Goal: Information Seeking & Learning: Learn about a topic

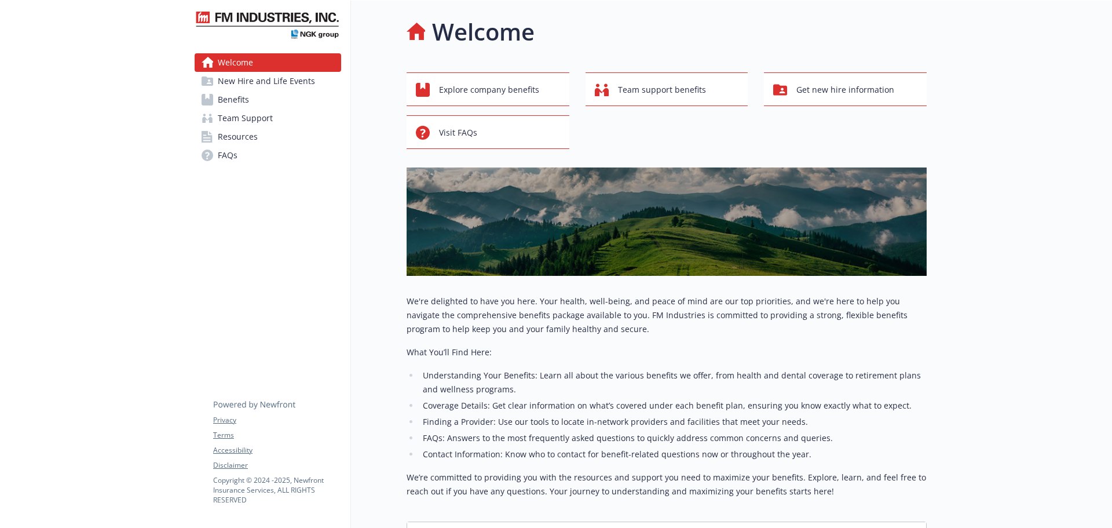
click at [224, 104] on span "Benefits" at bounding box center [233, 99] width 31 height 19
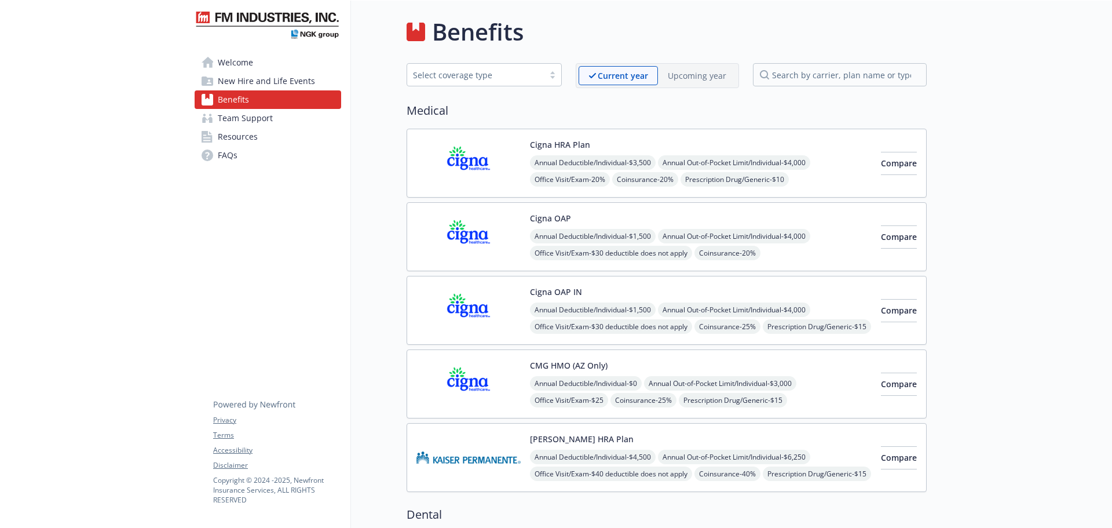
click at [472, 232] on img at bounding box center [469, 236] width 104 height 49
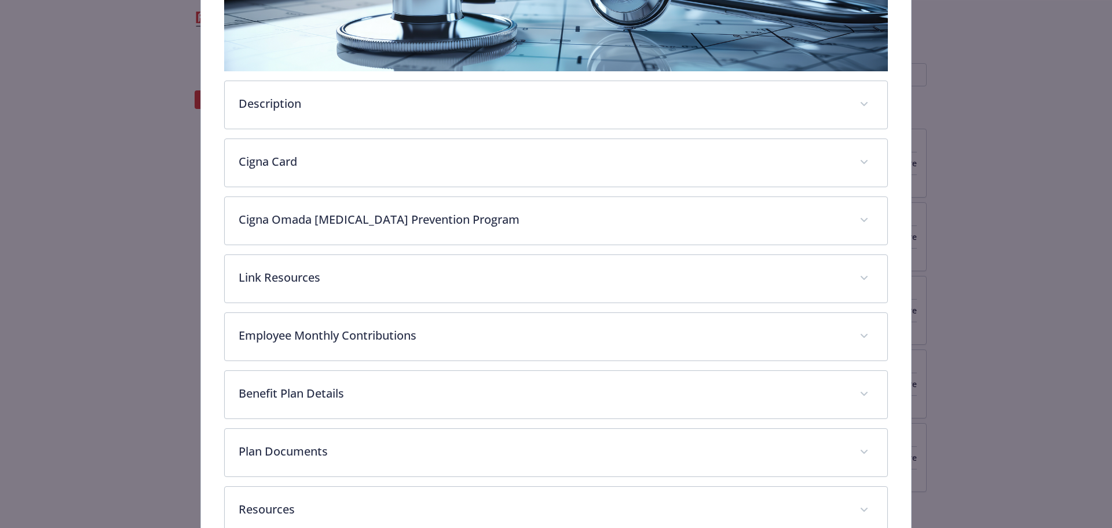
scroll to position [266, 0]
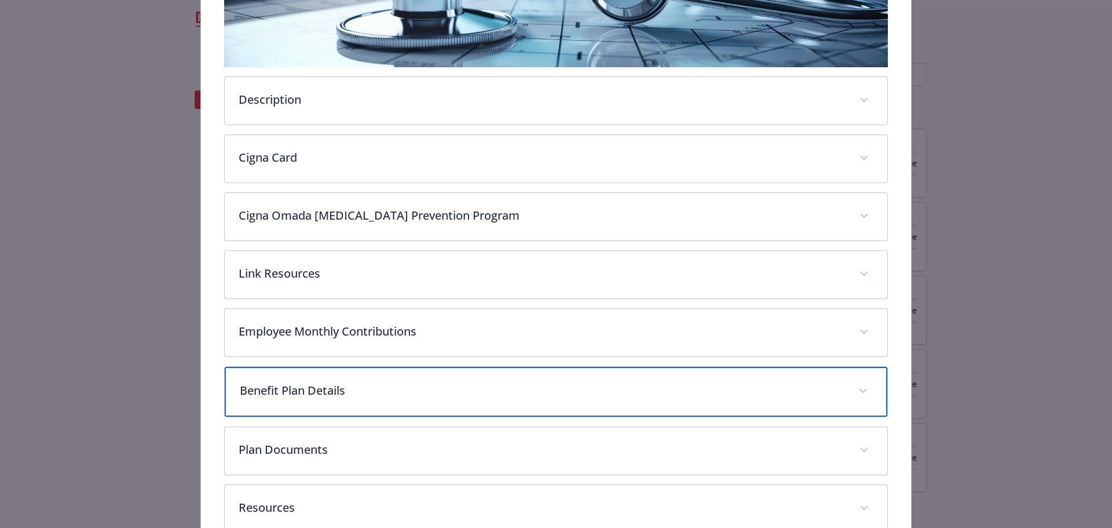
click at [361, 392] on p "Benefit Plan Details" at bounding box center [542, 390] width 605 height 17
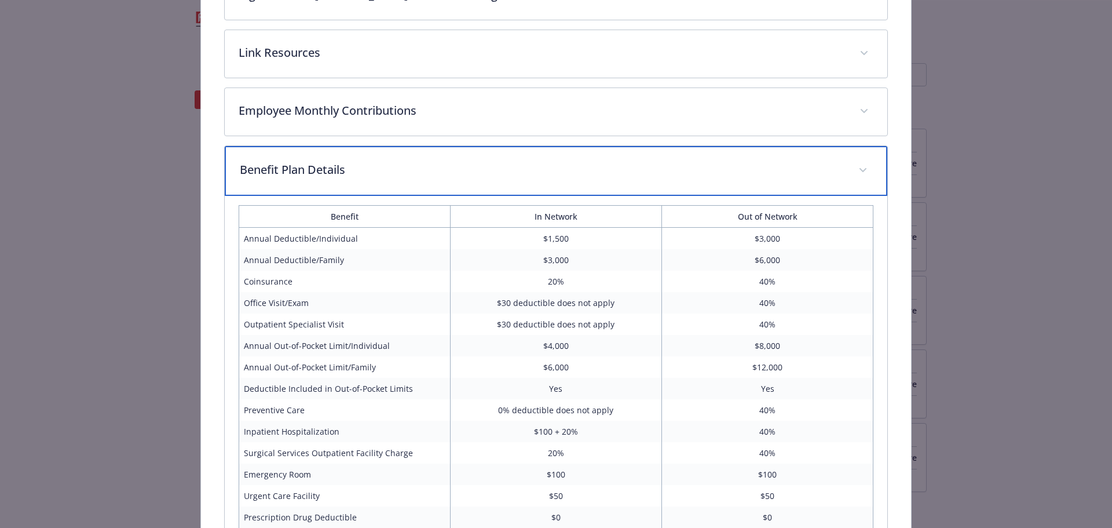
scroll to position [556, 0]
